Goal: Information Seeking & Learning: Learn about a topic

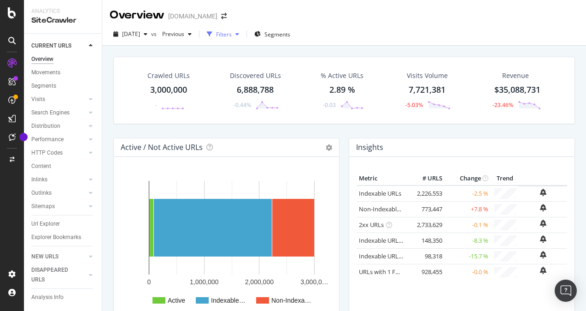
click at [243, 33] on div "button" at bounding box center [237, 34] width 11 height 6
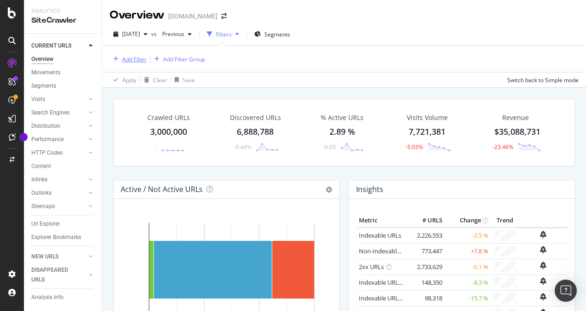
click at [137, 62] on div "Add Filter" at bounding box center [134, 59] width 24 height 8
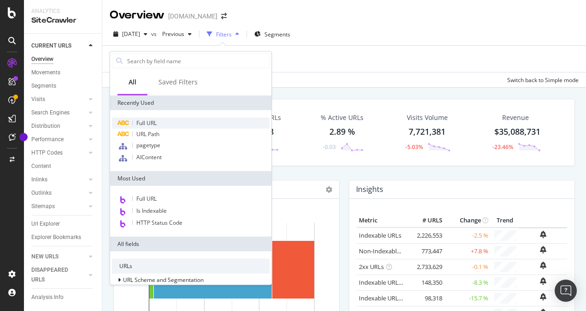
click at [145, 120] on span "Full URL" at bounding box center [146, 123] width 20 height 8
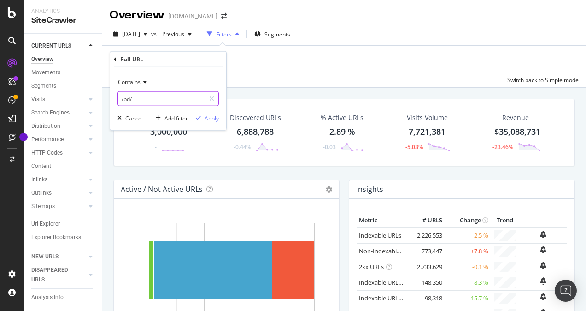
click at [166, 100] on input "/pd/" at bounding box center [161, 98] width 87 height 15
paste input "[URL][DOMAIN_NAME][DOMAIN_NAME][EMAIL_ADDRESS][DOMAIN_NAME]"
click at [170, 106] on div "Contains [URL][DOMAIN_NAME][DOMAIN_NAME][EMAIL_ADDRESS][DOMAIN_NAME] Cancel Add…" at bounding box center [168, 98] width 116 height 63
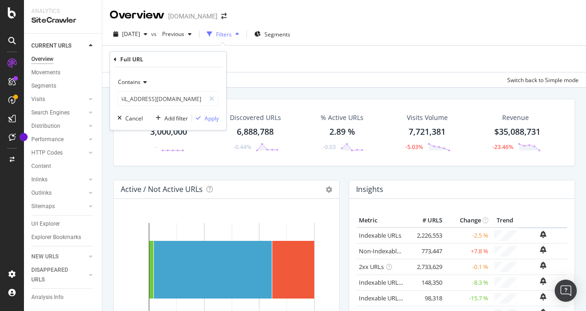
scroll to position [0, 0]
click at [167, 97] on input "[URL][DOMAIN_NAME][DOMAIN_NAME][EMAIL_ADDRESS][DOMAIN_NAME]" at bounding box center [161, 98] width 87 height 15
paste input "[DOMAIN_NAME][URL]"
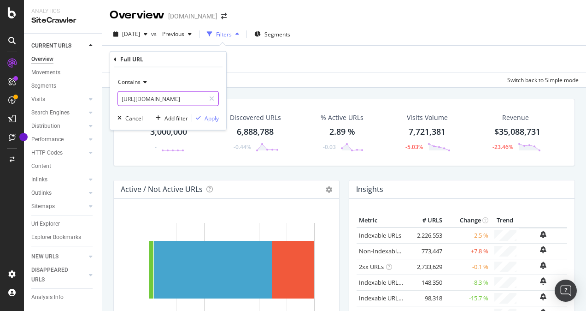
scroll to position [0, 34]
type input "[URL][DOMAIN_NAME]"
click at [217, 119] on div "Apply" at bounding box center [212, 118] width 14 height 8
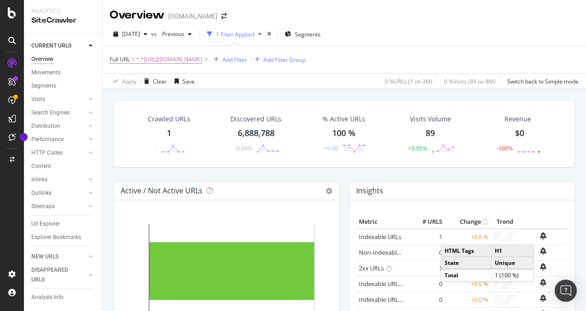
click at [573, 163] on div "Crawled URLs 1 - Discovered URLs 6,888,788 -0.44% % Active URLs 100 % +0.00 Vis…" at bounding box center [344, 244] width 484 height 311
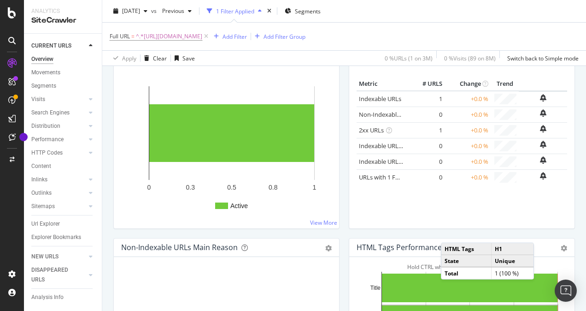
scroll to position [138, 0]
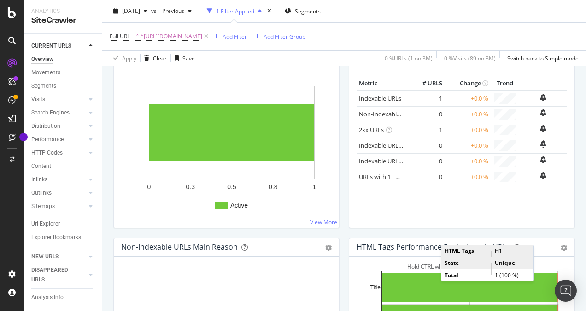
click at [565, 178] on div "Metric # URLS Change Trend Indexable URLs 1 +0.0 % Non-Indexable URLs 0 +0.0 % …" at bounding box center [461, 145] width 225 height 166
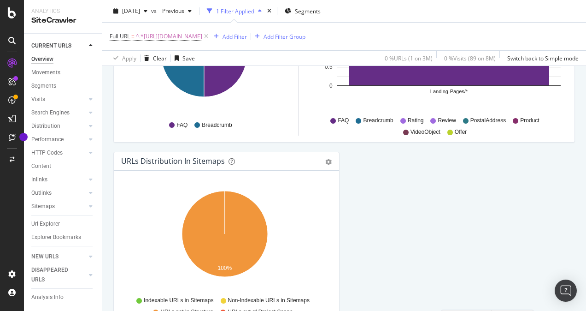
scroll to position [1067, 0]
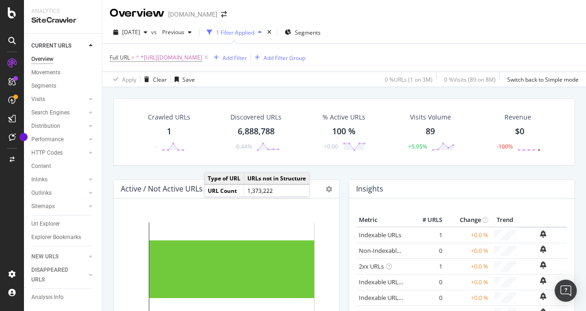
scroll to position [0, 0]
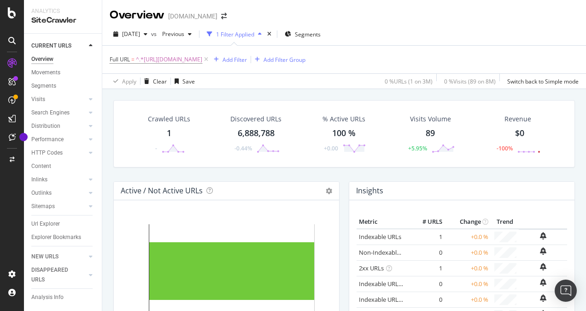
drag, startPoint x: 168, startPoint y: 131, endPoint x: 177, endPoint y: 156, distance: 26.4
click at [168, 131] on div "1" at bounding box center [169, 133] width 5 height 12
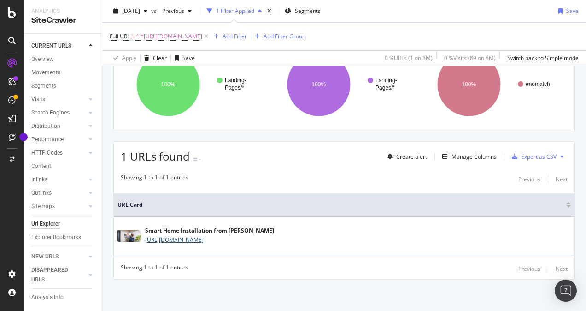
scroll to position [43, 0]
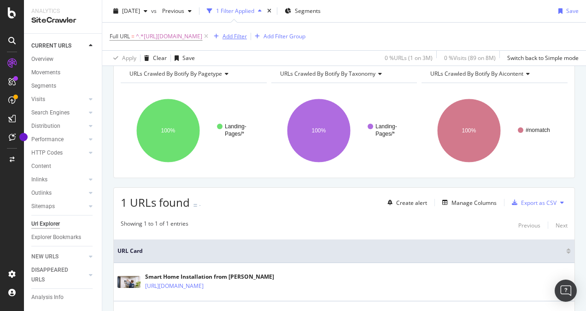
click at [247, 34] on div "Add Filter" at bounding box center [235, 36] width 24 height 8
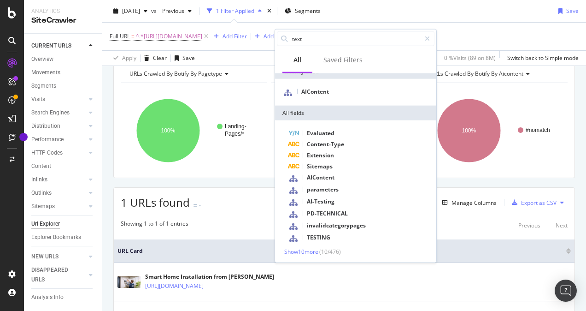
scroll to position [0, 0]
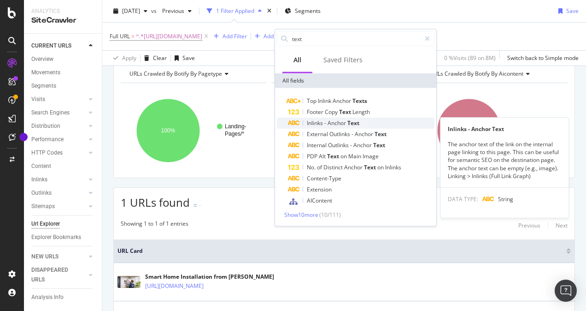
type input "text"
click at [317, 121] on span "Inlinks" at bounding box center [316, 123] width 18 height 8
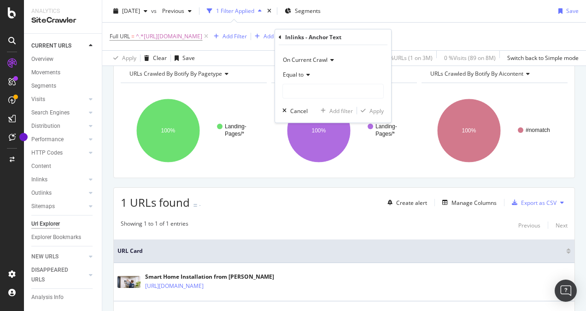
click at [281, 36] on icon at bounding box center [280, 37] width 3 height 6
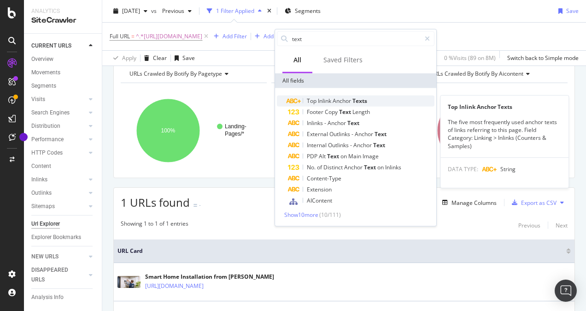
click at [325, 98] on span "Inlink" at bounding box center [325, 101] width 15 height 8
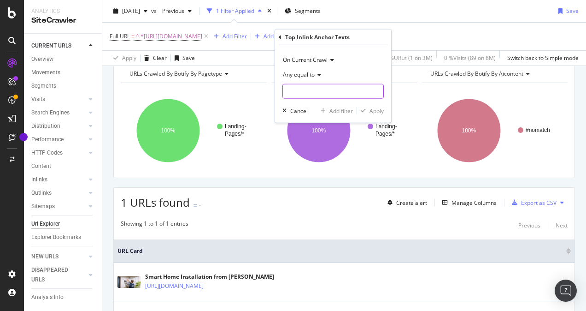
click at [306, 90] on input "text" at bounding box center [333, 91] width 100 height 15
type input "sm"
click at [309, 75] on span "Any equal to" at bounding box center [299, 75] width 32 height 8
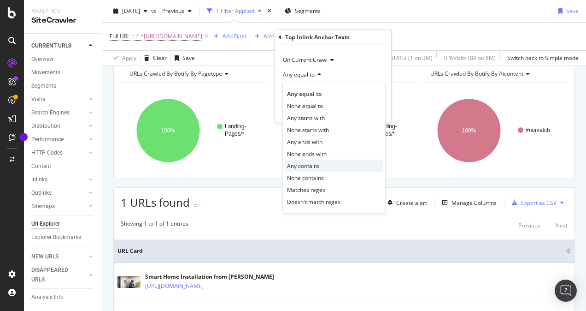
click at [317, 165] on span "Any contains" at bounding box center [303, 165] width 33 height 8
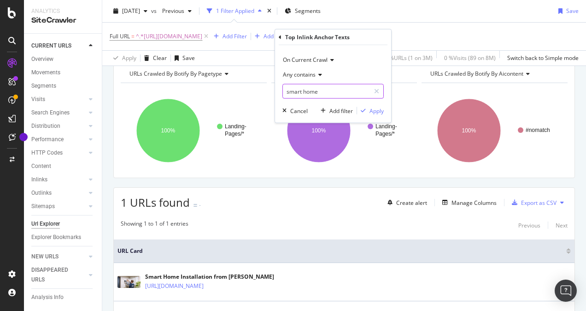
type input "smart home"
click at [332, 59] on icon at bounding box center [331, 60] width 6 height 6
click at [354, 55] on div "On Current Crawl" at bounding box center [332, 60] width 101 height 15
click at [373, 110] on div "Apply" at bounding box center [377, 110] width 14 height 8
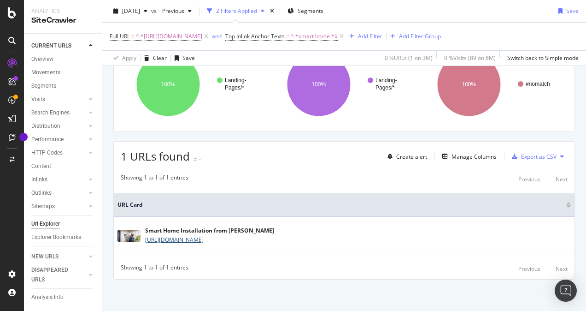
scroll to position [43, 0]
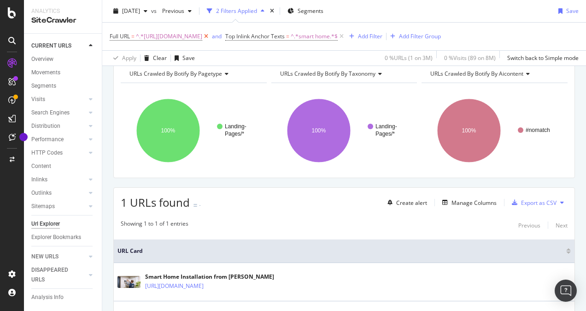
click at [210, 35] on icon at bounding box center [206, 36] width 8 height 9
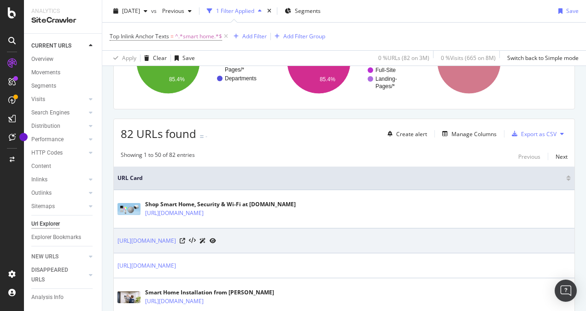
scroll to position [46, 0]
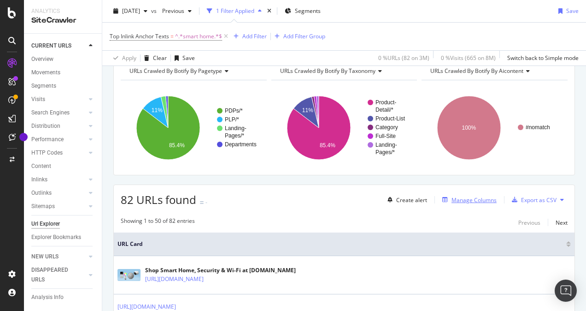
click at [460, 199] on div "Manage Columns" at bounding box center [474, 200] width 45 height 8
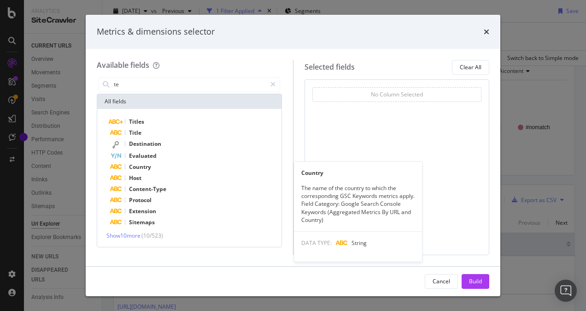
scroll to position [0, 0]
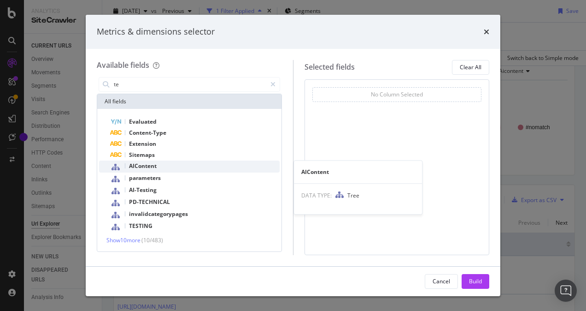
type input "t"
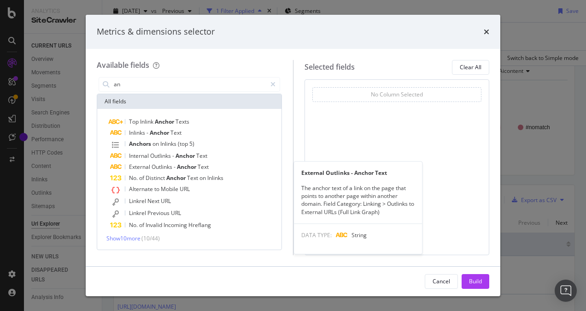
type input "a"
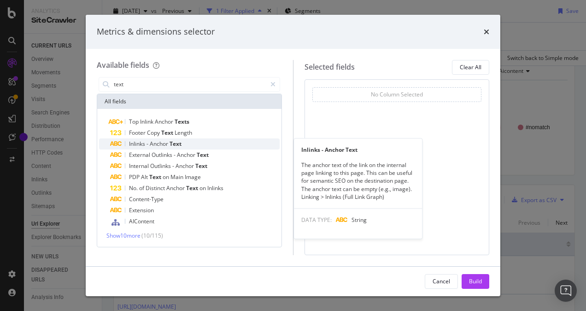
type input "text"
click at [148, 144] on span "-" at bounding box center [148, 144] width 3 height 8
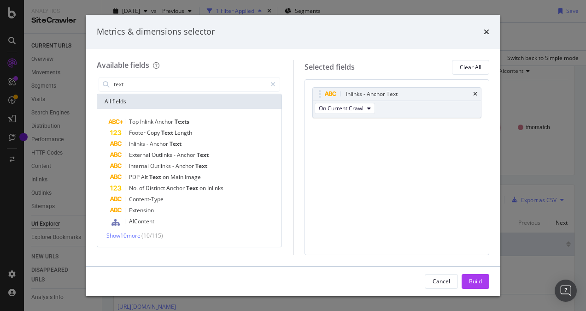
drag, startPoint x: 474, startPoint y: 277, endPoint x: 500, endPoint y: 227, distance: 56.9
click at [474, 277] on div "Build" at bounding box center [475, 281] width 13 height 8
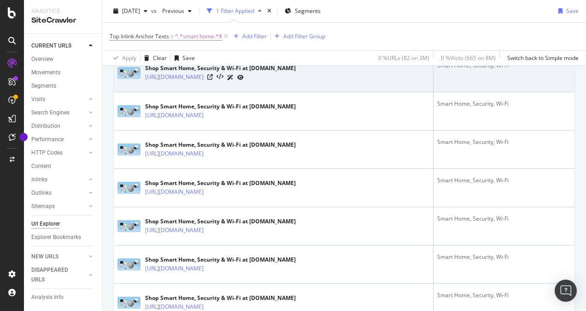
scroll to position [1948, 0]
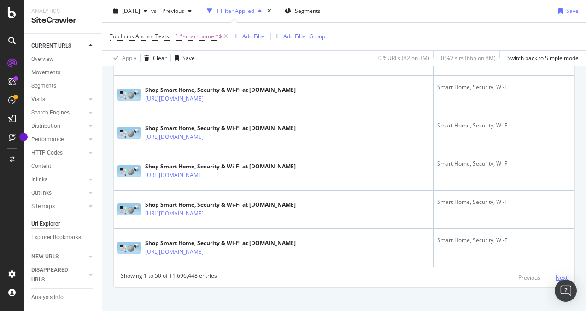
click at [556, 273] on div "Next" at bounding box center [562, 277] width 12 height 8
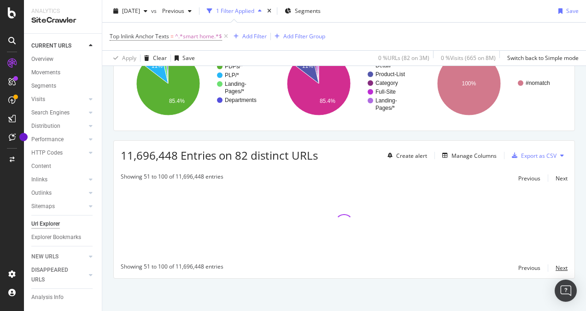
scroll to position [89, 0]
click at [530, 154] on div "Export as CSV" at bounding box center [538, 157] width 35 height 8
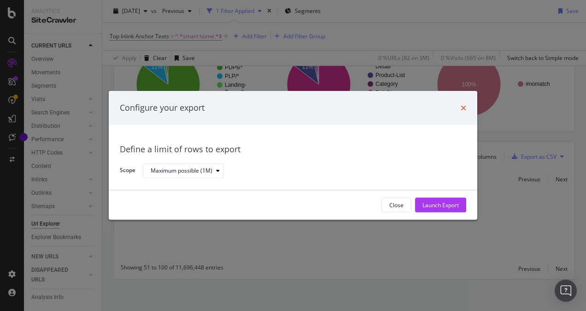
click at [465, 108] on icon "times" at bounding box center [464, 107] width 6 height 7
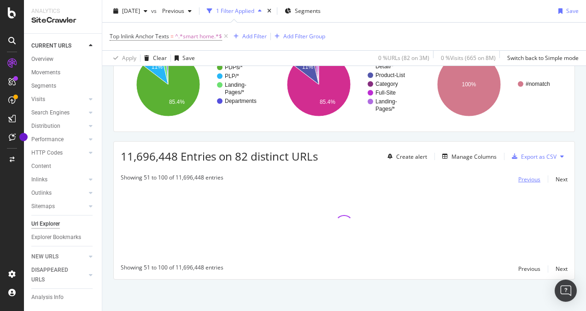
click at [519, 175] on div "Previous" at bounding box center [529, 179] width 22 height 8
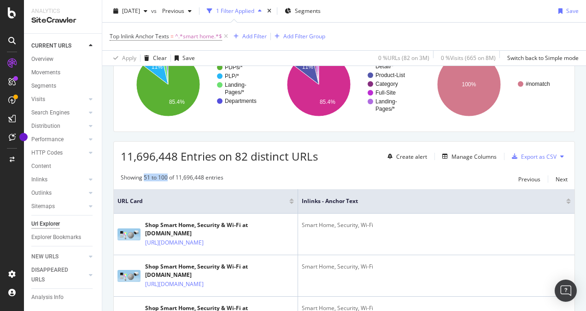
drag, startPoint x: 144, startPoint y: 176, endPoint x: 168, endPoint y: 178, distance: 23.6
click at [168, 178] on div "Showing 51 to 100 of 11,696,448 entries" at bounding box center [172, 178] width 103 height 11
drag, startPoint x: 168, startPoint y: 178, endPoint x: 263, endPoint y: 175, distance: 95.4
click at [263, 175] on div "Showing 51 to 100 of 11,696,448 entries Previous Next" at bounding box center [344, 178] width 461 height 11
click at [519, 177] on div "Previous" at bounding box center [529, 179] width 22 height 8
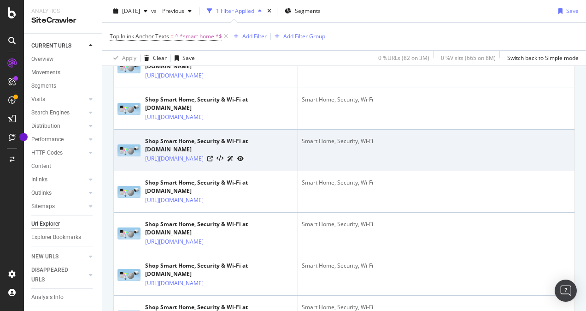
scroll to position [1995, 0]
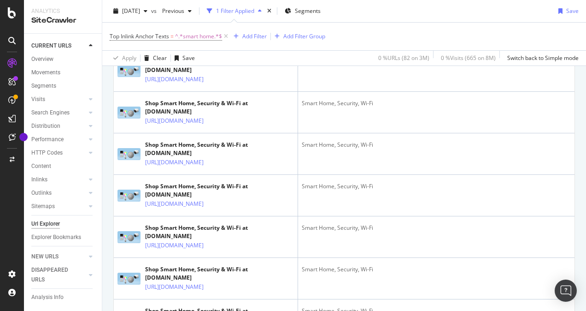
click at [227, 33] on icon at bounding box center [226, 36] width 8 height 9
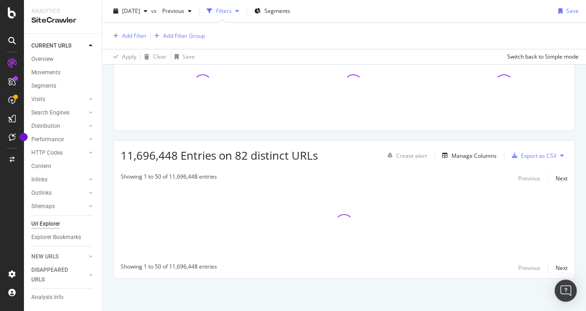
scroll to position [88, 0]
click at [141, 35] on div "Add Filter" at bounding box center [134, 36] width 24 height 8
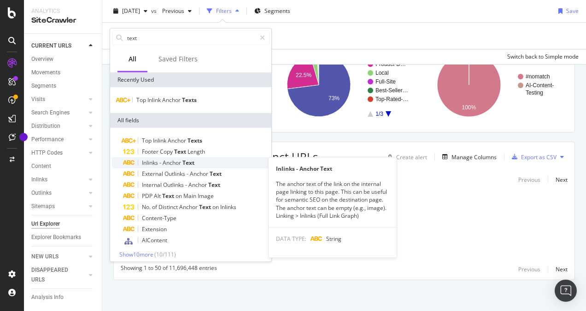
click at [151, 162] on span "Inlinks" at bounding box center [151, 163] width 18 height 8
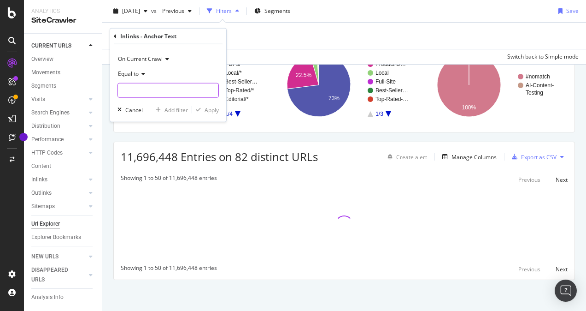
click at [150, 90] on input "text" at bounding box center [168, 90] width 100 height 15
paste input "[URL][DOMAIN_NAME][DOMAIN_NAME][EMAIL_ADDRESS][DOMAIN_NAME]"
paste input "[DOMAIN_NAME][URL]"
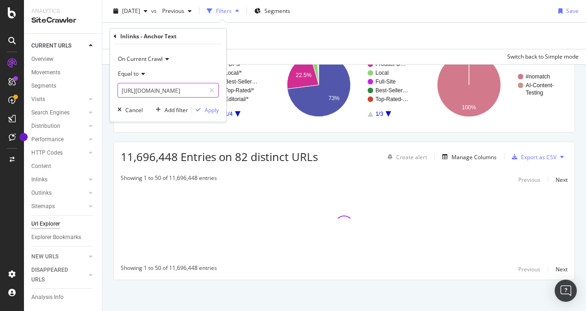
type input "[URL][DOMAIN_NAME]"
click at [220, 50] on div "On Current Crawl Equal to [URL][DOMAIN_NAME] Cancel Add filter Apply" at bounding box center [168, 82] width 116 height 77
click at [215, 110] on div "Apply" at bounding box center [212, 110] width 14 height 8
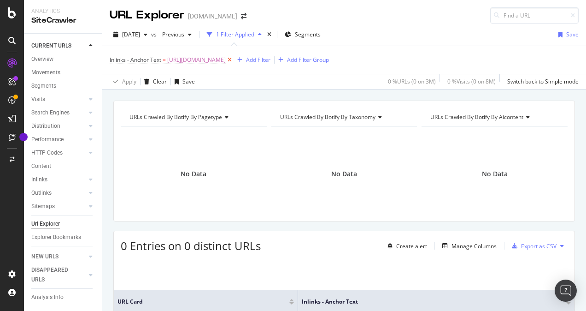
click at [234, 59] on icon at bounding box center [230, 59] width 8 height 9
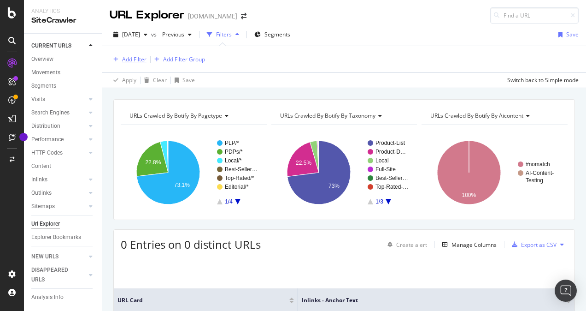
click at [131, 58] on div "Add Filter" at bounding box center [134, 59] width 24 height 8
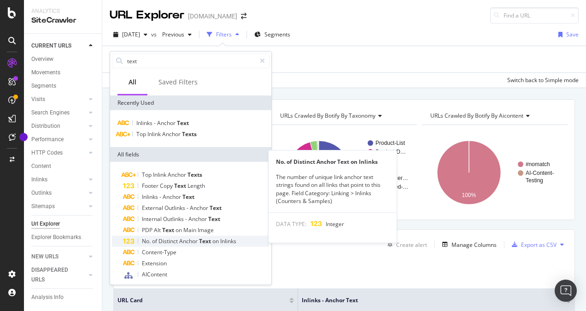
scroll to position [15, 0]
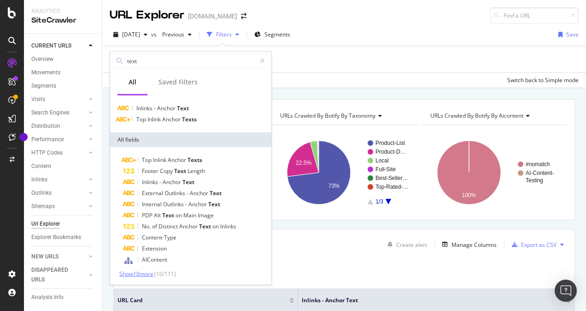
click at [149, 271] on span "Show 10 more" at bounding box center [136, 274] width 34 height 8
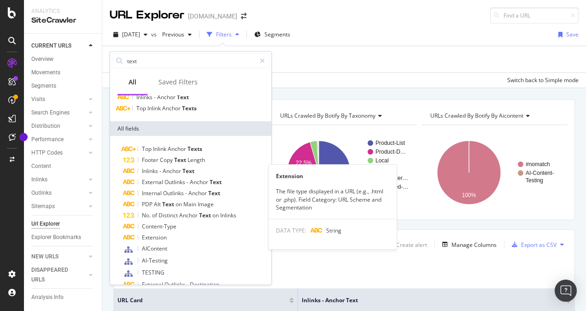
scroll to position [0, 0]
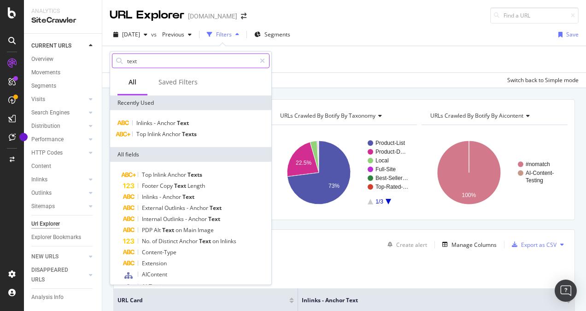
click at [151, 56] on input "text" at bounding box center [190, 61] width 129 height 14
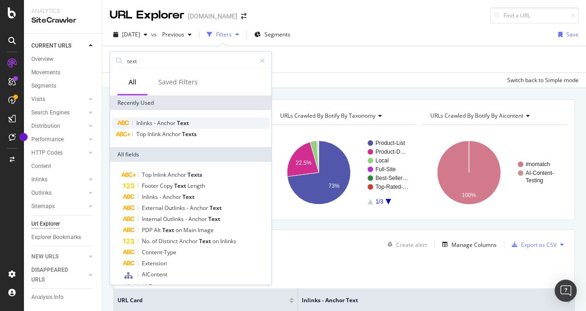
click at [176, 120] on span "Anchor" at bounding box center [167, 123] width 20 height 8
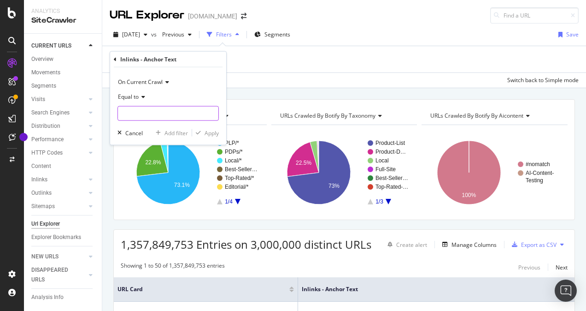
click at [187, 115] on input "text" at bounding box center [168, 113] width 100 height 15
type input "h"
type input "smart home"
click at [211, 132] on div "Apply" at bounding box center [212, 133] width 14 height 8
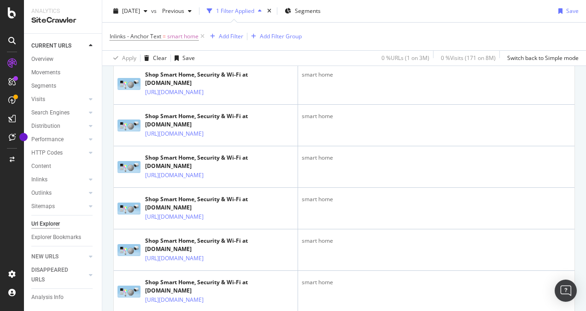
scroll to position [2133, 0]
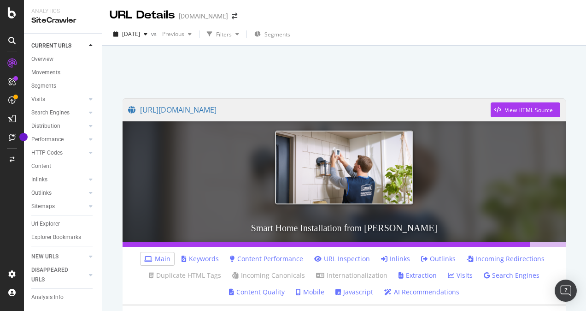
click at [404, 56] on div at bounding box center [344, 69] width 462 height 39
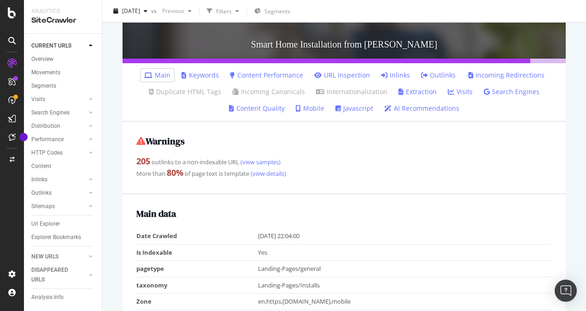
scroll to position [184, 0]
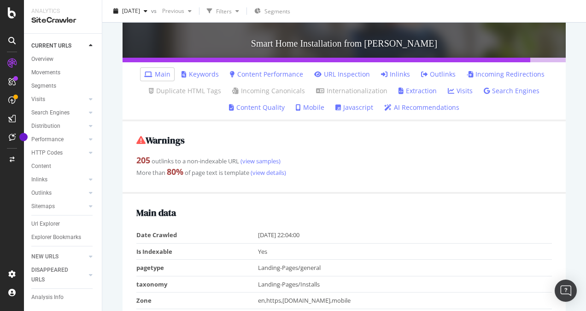
click at [394, 73] on link "Inlinks" at bounding box center [395, 74] width 29 height 9
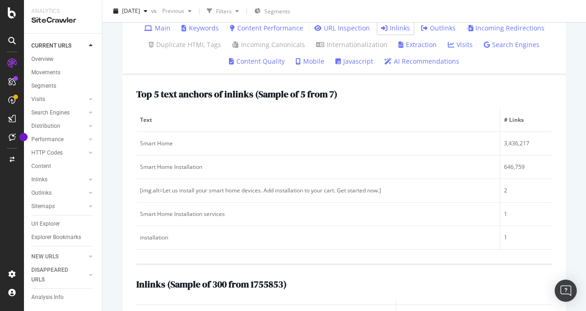
scroll to position [138, 0]
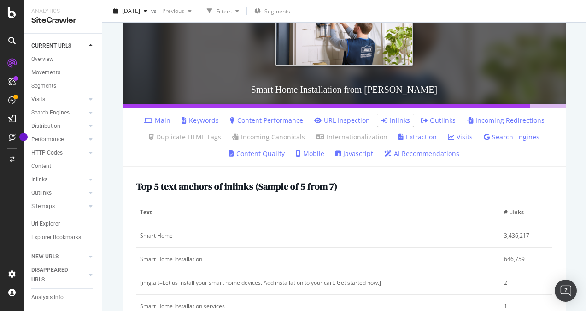
click at [161, 120] on link "Main" at bounding box center [157, 120] width 26 height 9
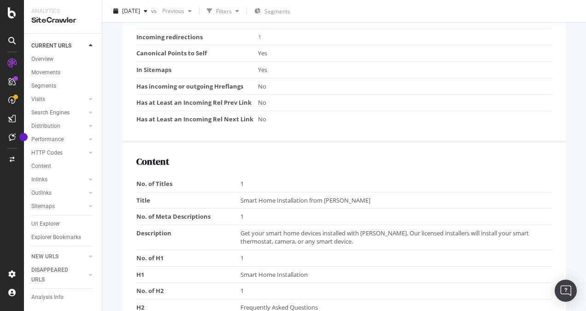
scroll to position [645, 0]
